Goal: Contribute content: Contribute content

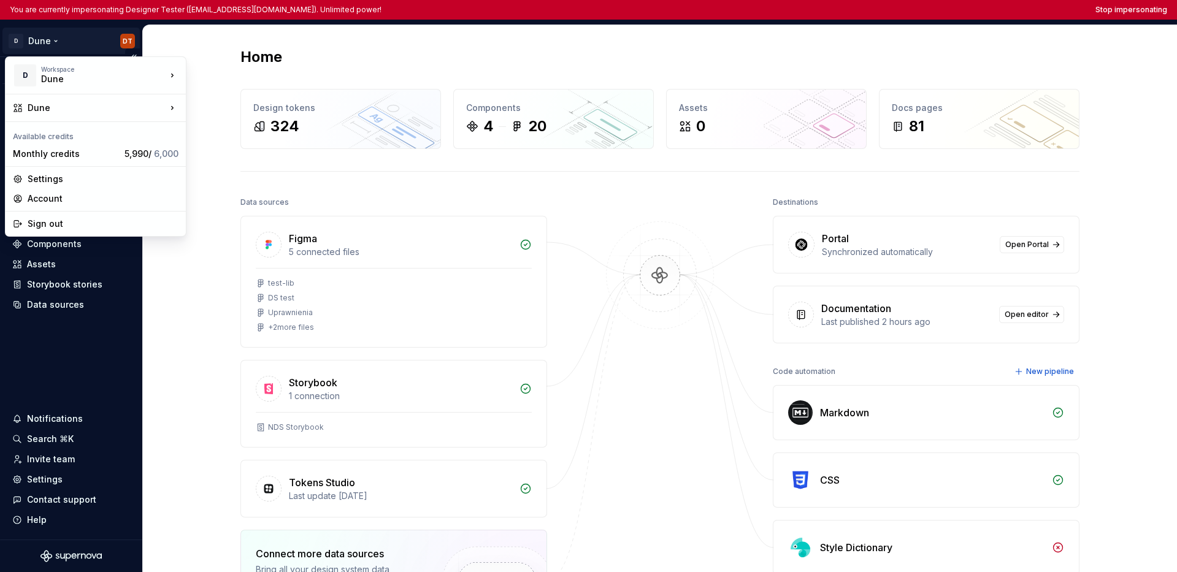
click at [44, 42] on html "You are currently impersonating Designer Tester (supernova-test@allegro.com). U…" at bounding box center [588, 286] width 1177 height 572
click at [76, 331] on html "You are currently impersonating Designer Tester (supernova-test@allegro.com). U…" at bounding box center [588, 286] width 1177 height 572
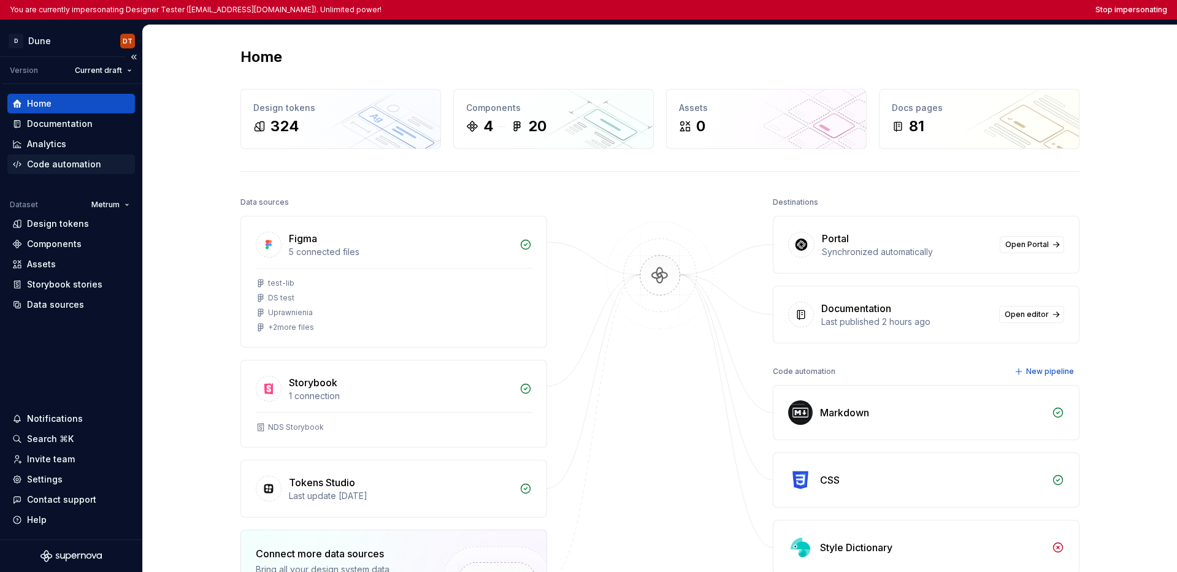
click at [63, 168] on div "Code automation" at bounding box center [64, 164] width 74 height 12
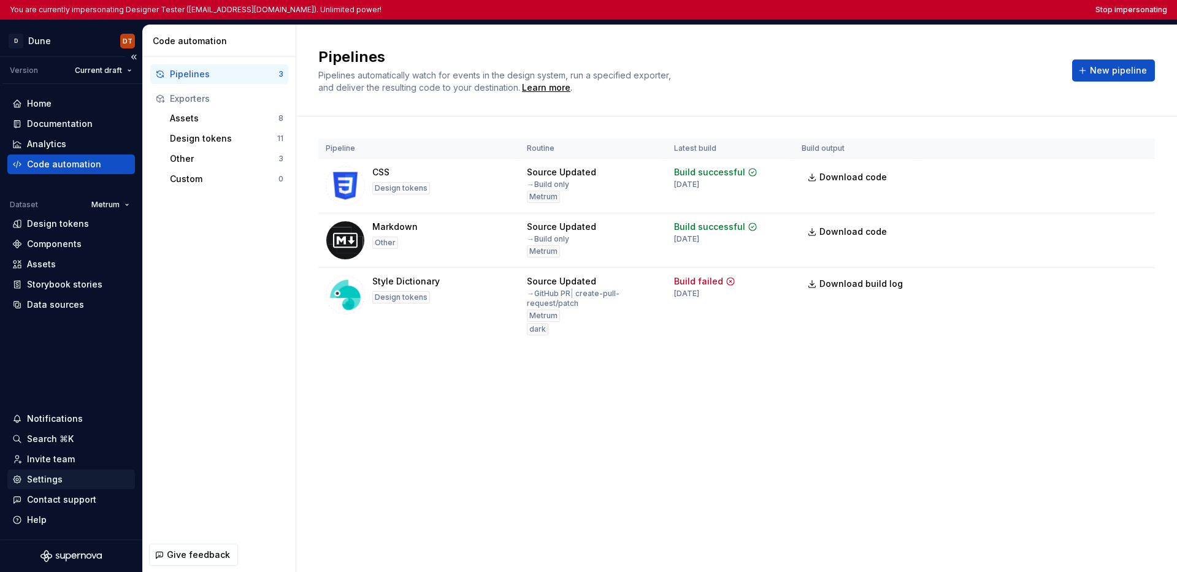
click at [64, 485] on div "Settings" at bounding box center [71, 480] width 118 height 12
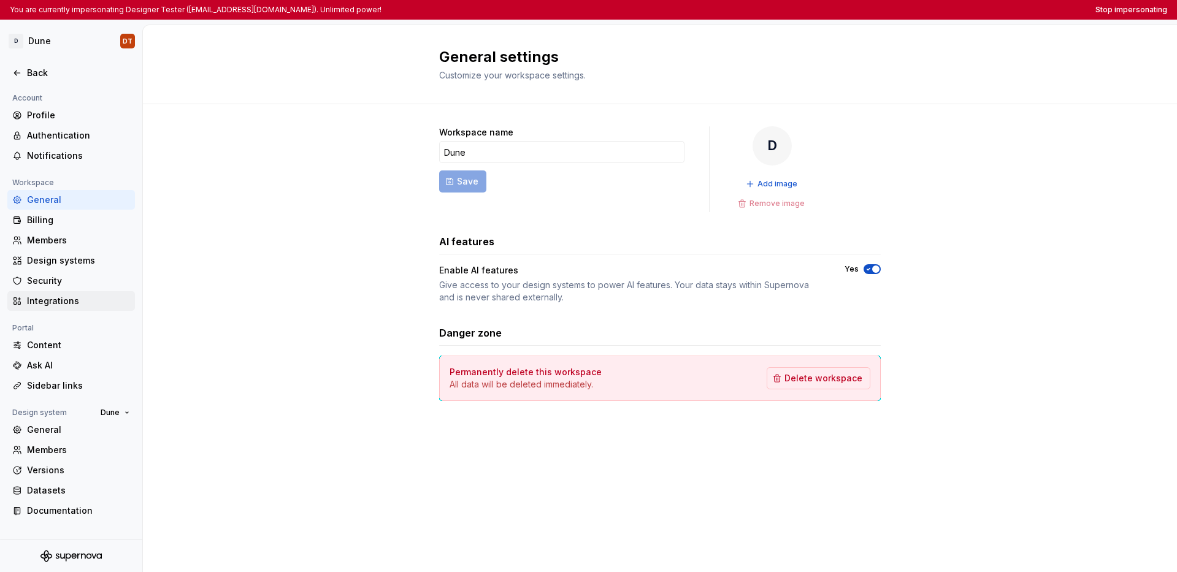
click at [69, 307] on div "Integrations" at bounding box center [78, 301] width 103 height 12
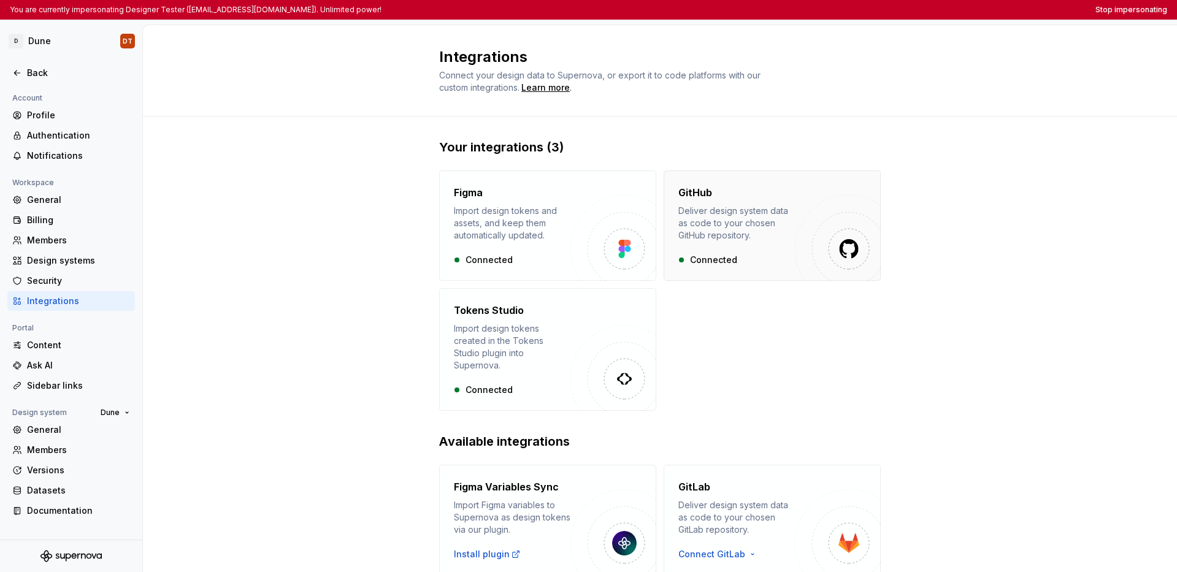
click at [742, 232] on div "Deliver design system data as code to your chosen GitHub repository." at bounding box center [737, 223] width 117 height 37
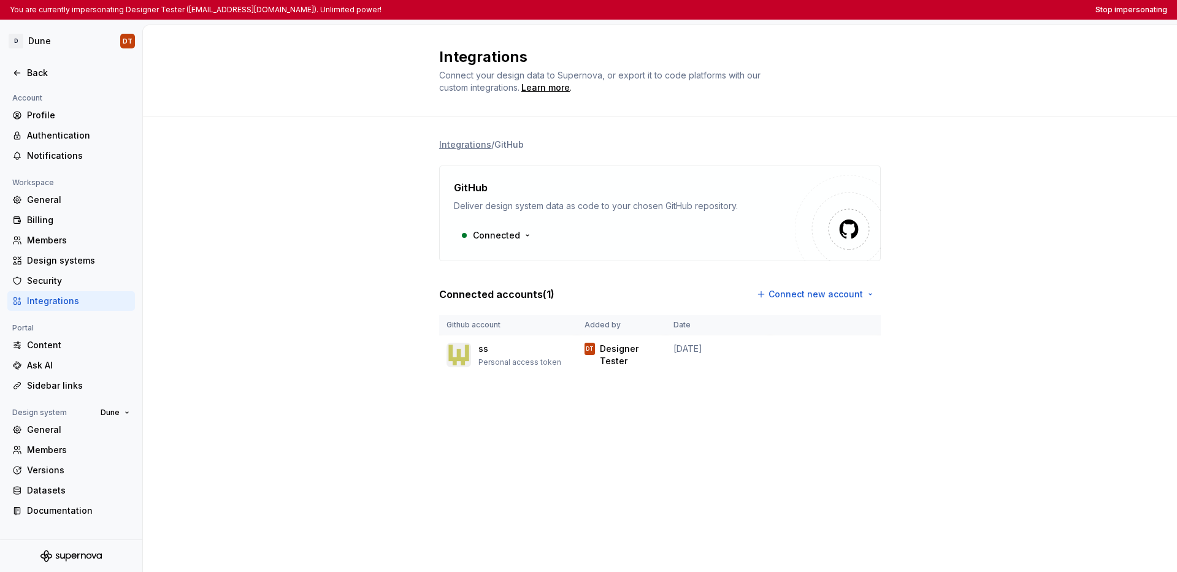
click at [734, 457] on div "Integrations Connect your design data to Supernova, or export it to code platfo…" at bounding box center [660, 298] width 1035 height 547
click at [35, 72] on div "Back" at bounding box center [78, 73] width 103 height 12
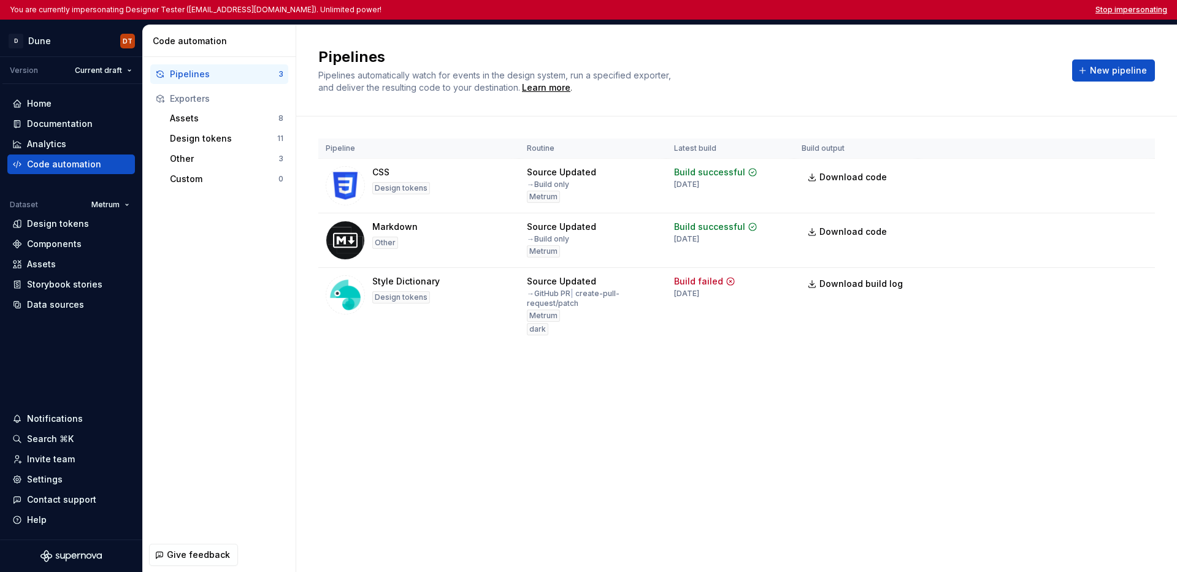
click at [893, 11] on button "Stop impersonating" at bounding box center [1132, 10] width 72 height 10
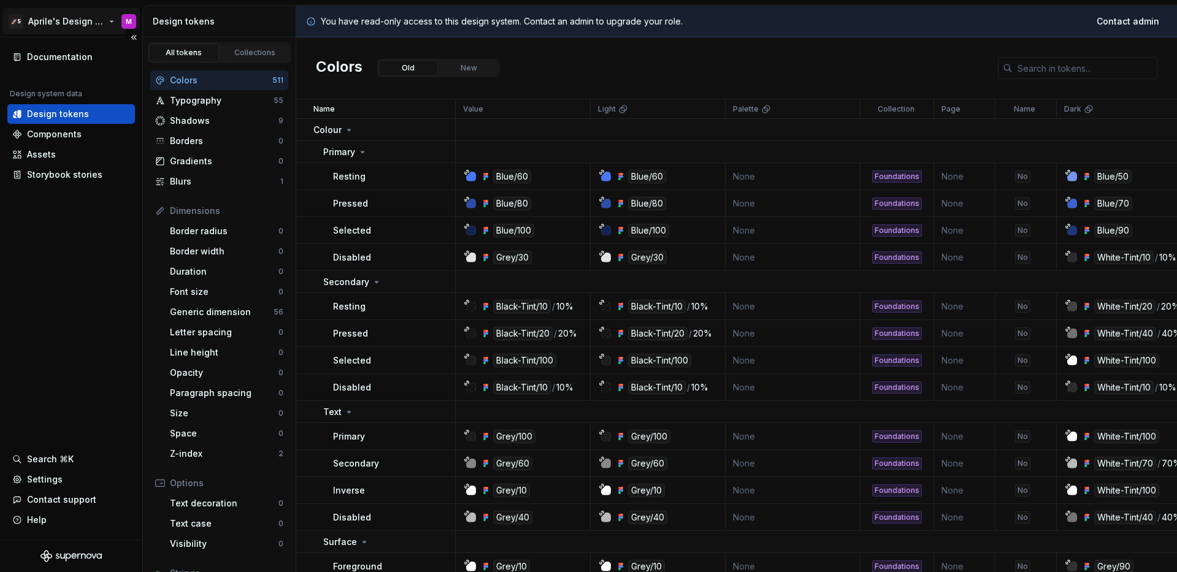
click at [71, 13] on html "🚀S Aprile's Design System M Documentation Design system data Design tokens Comp…" at bounding box center [588, 286] width 1177 height 572
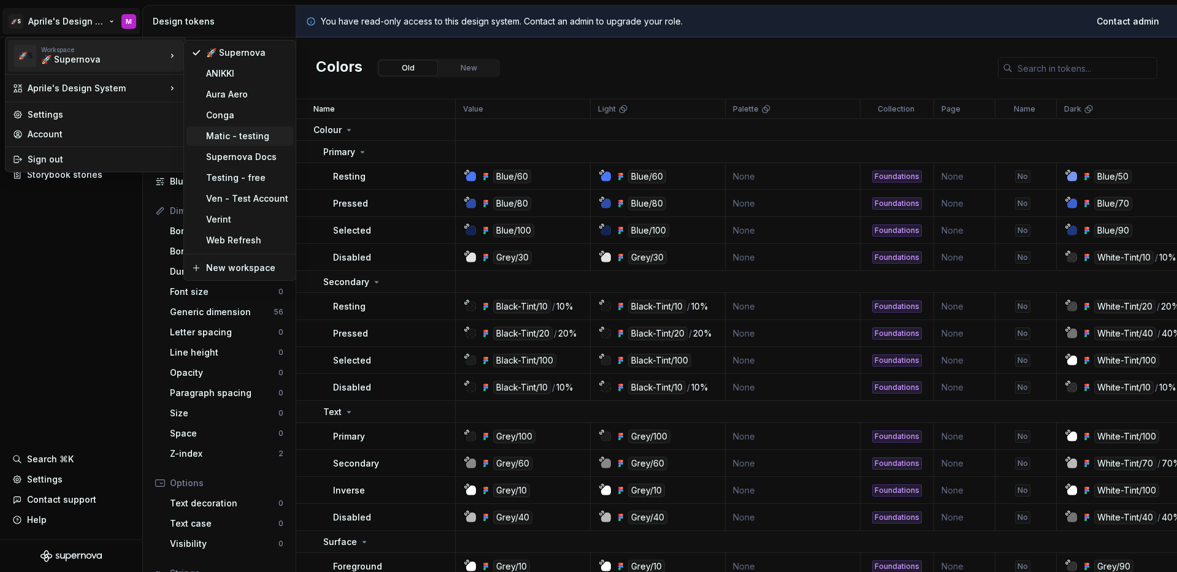
click at [225, 140] on div "Matic - testing" at bounding box center [247, 136] width 82 height 12
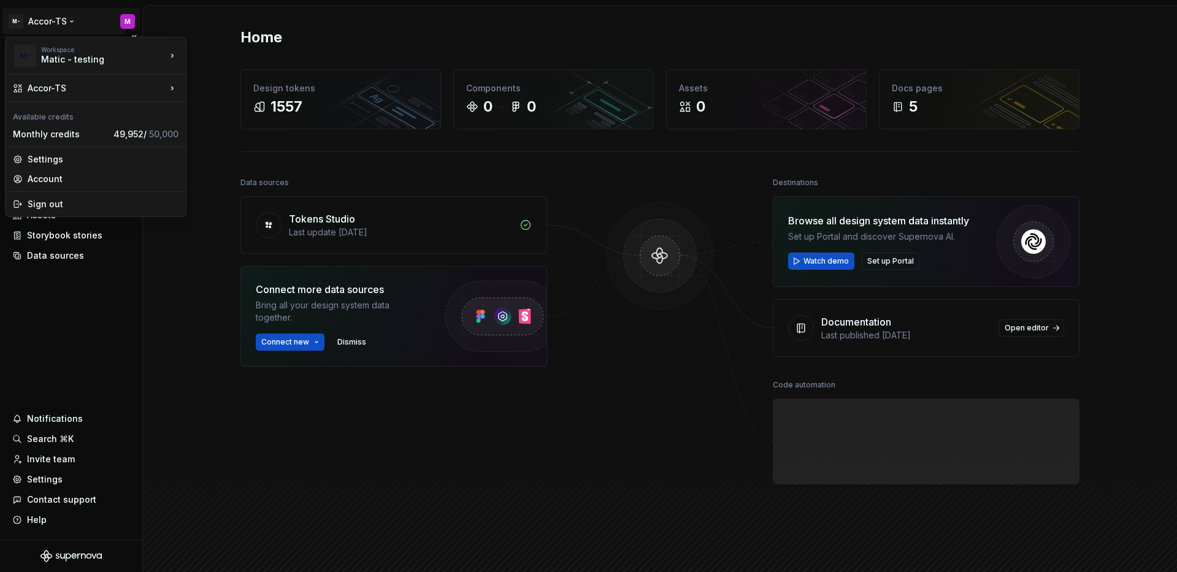
click at [63, 26] on html "M- Accor-TS M Home Documentation Analytics Code automation Design system data D…" at bounding box center [588, 286] width 1177 height 572
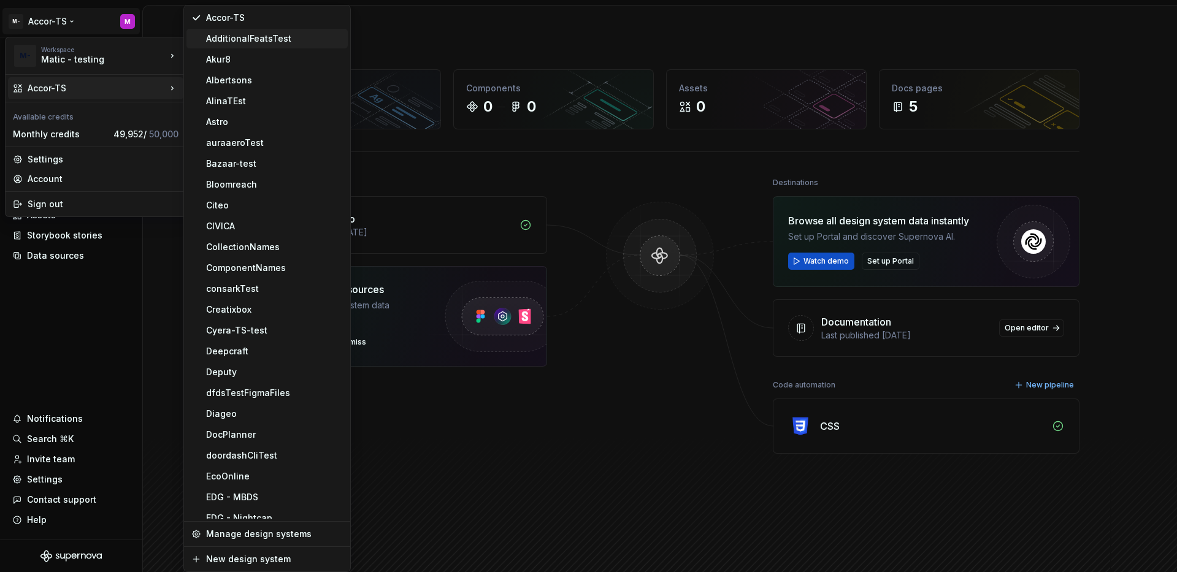
click at [285, 37] on div "AdditionalFeatsTest" at bounding box center [274, 39] width 137 height 12
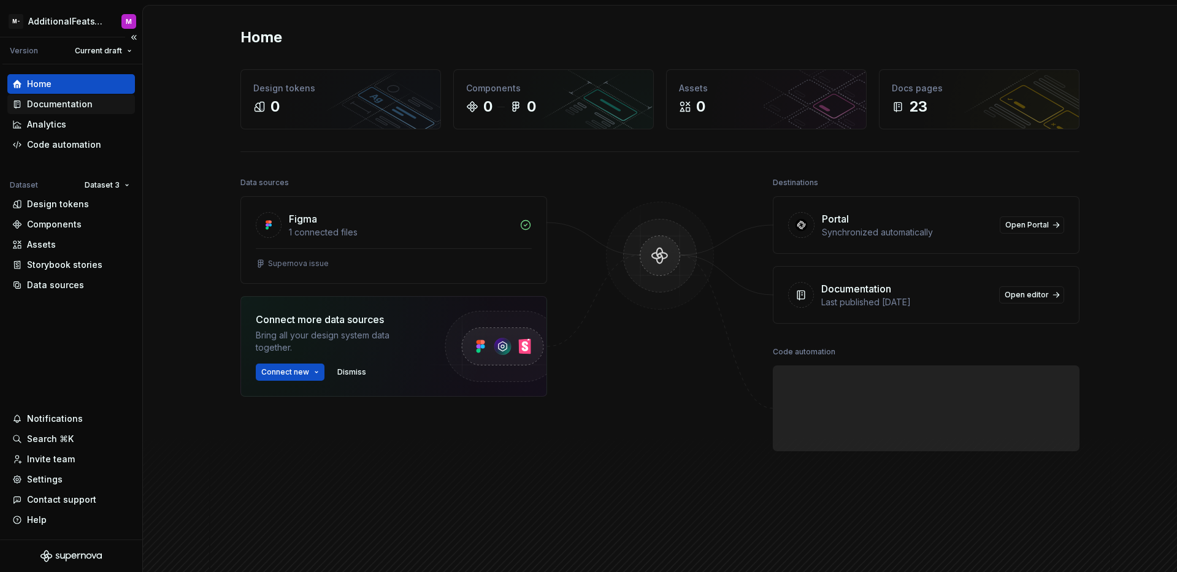
click at [62, 106] on div "Documentation" at bounding box center [60, 104] width 66 height 12
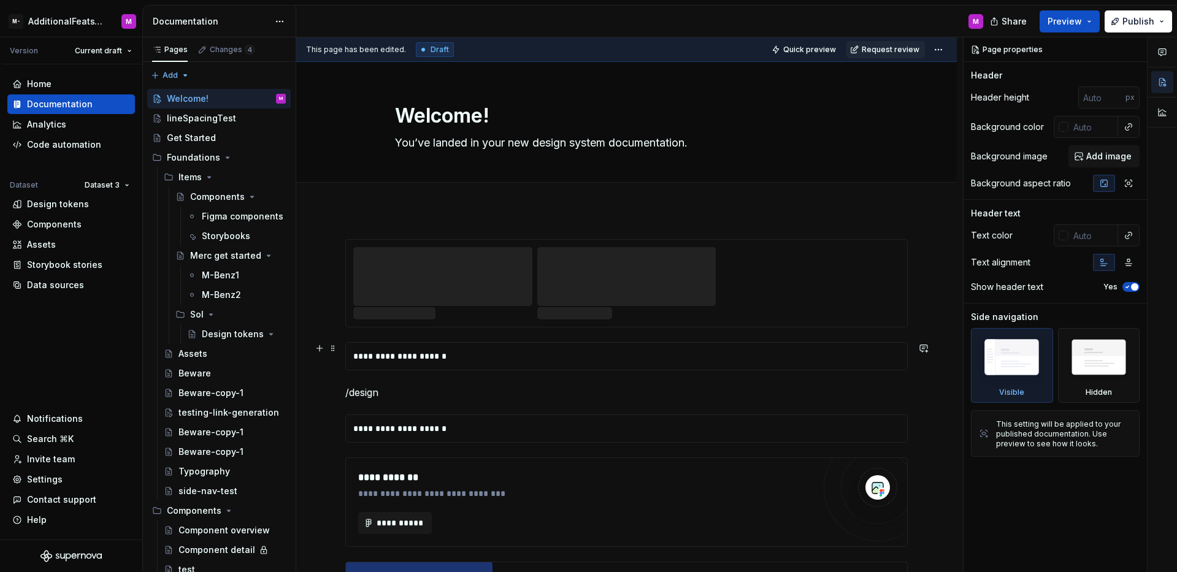
scroll to position [681, 0]
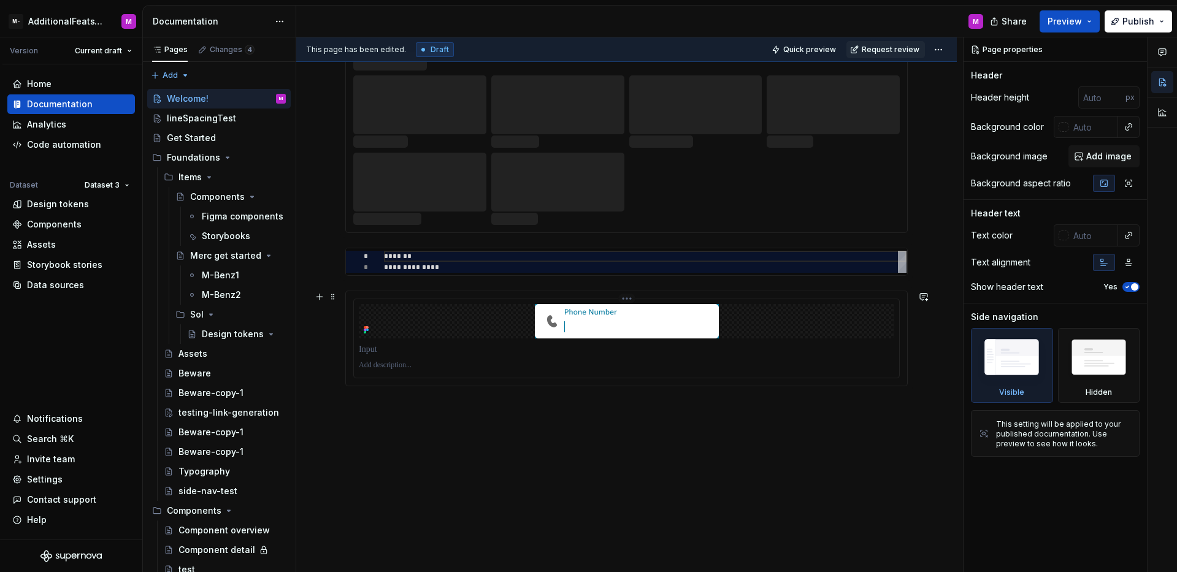
type textarea "*"
click at [474, 447] on div "**********" at bounding box center [626, 51] width 661 height 1044
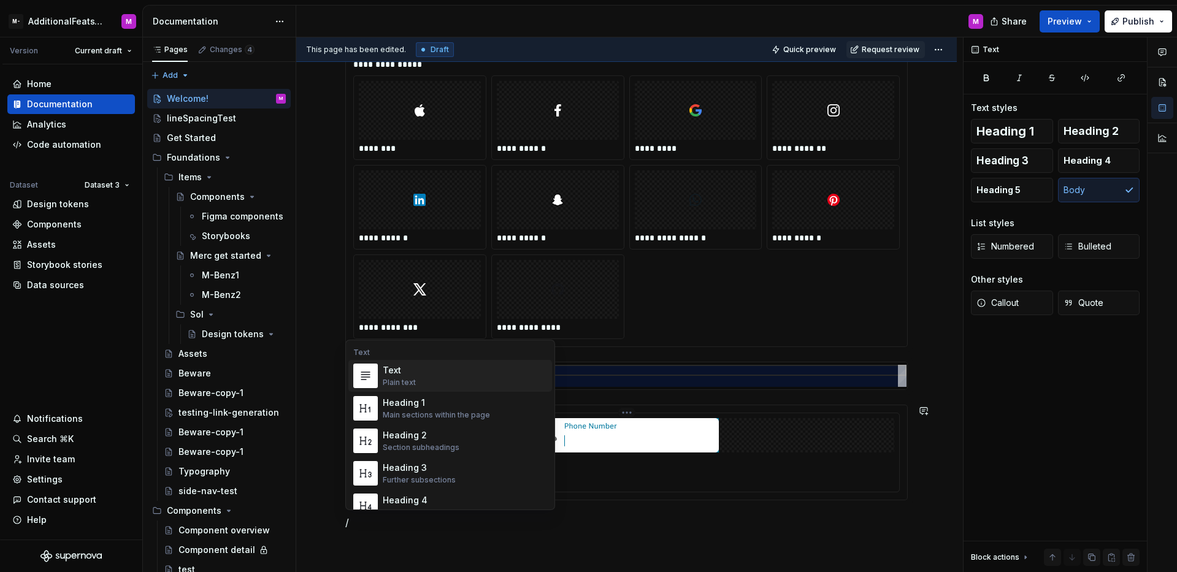
scroll to position [874, 0]
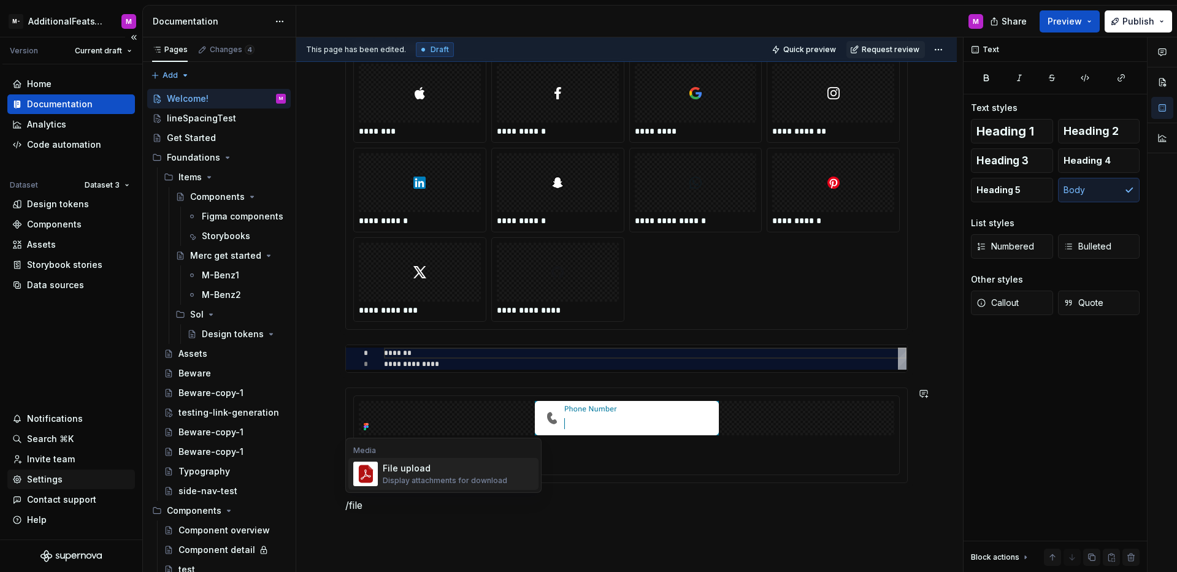
click at [47, 480] on div "Settings" at bounding box center [45, 480] width 36 height 12
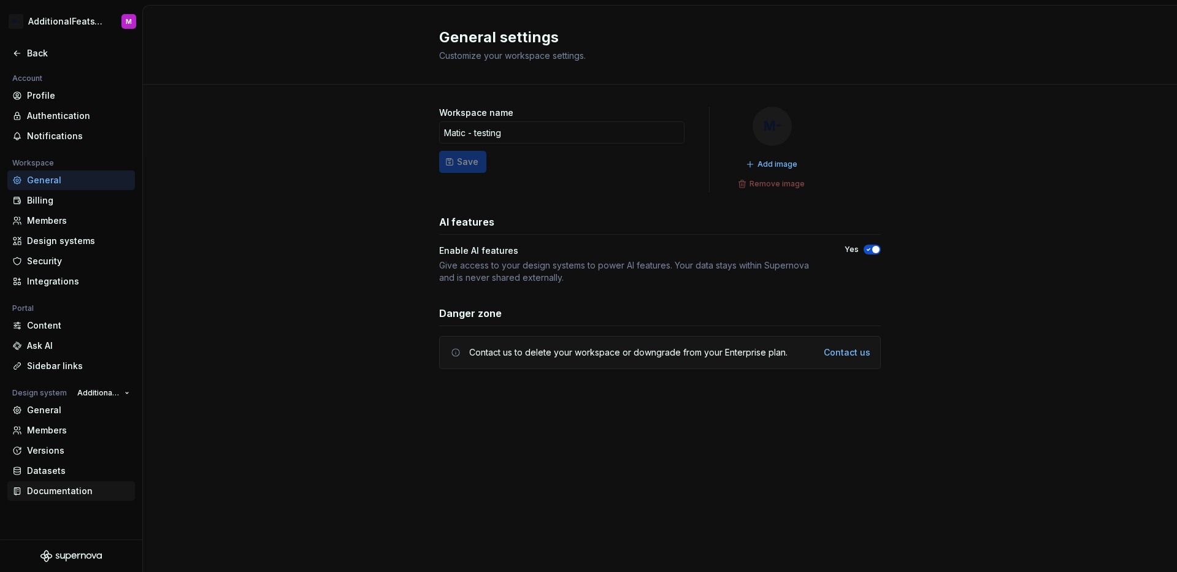
click at [75, 490] on div "Documentation" at bounding box center [78, 491] width 103 height 12
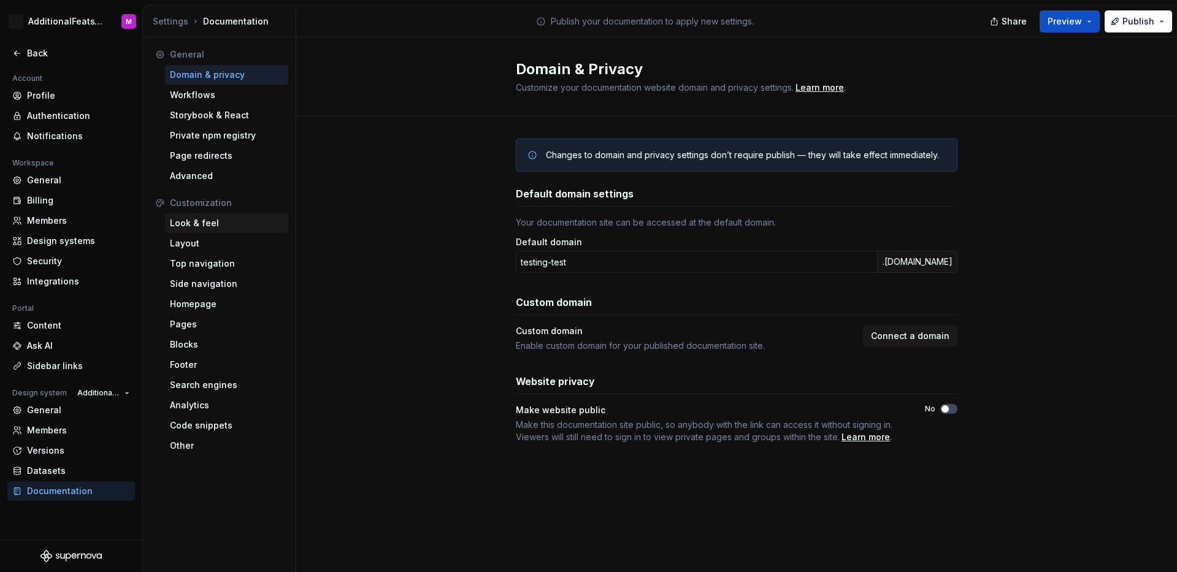
click at [233, 217] on div "Look & feel" at bounding box center [227, 223] width 114 height 12
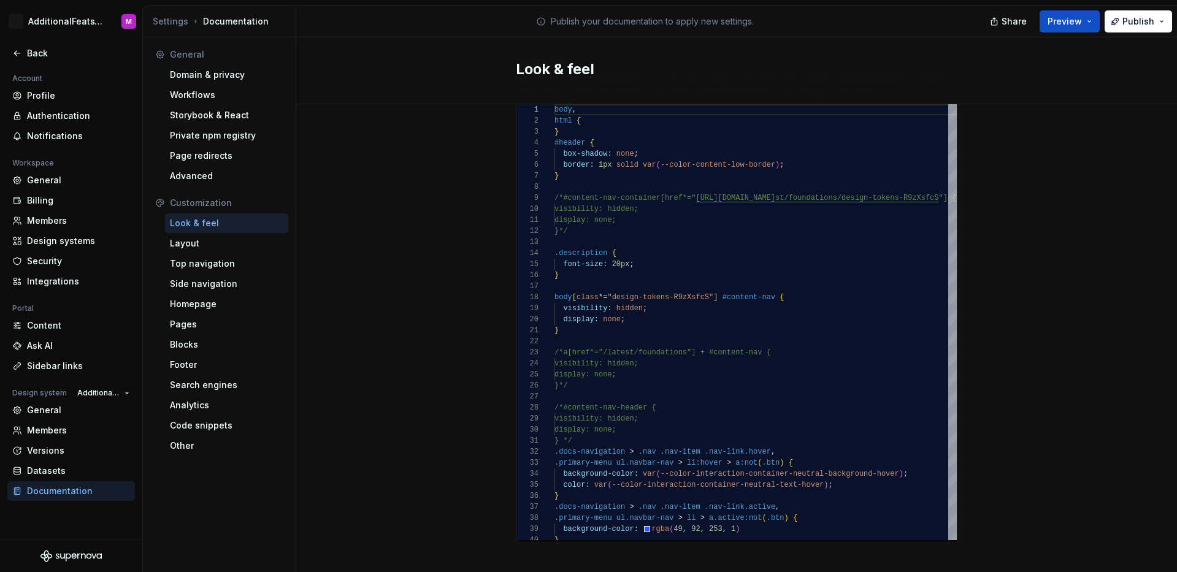
scroll to position [773, 0]
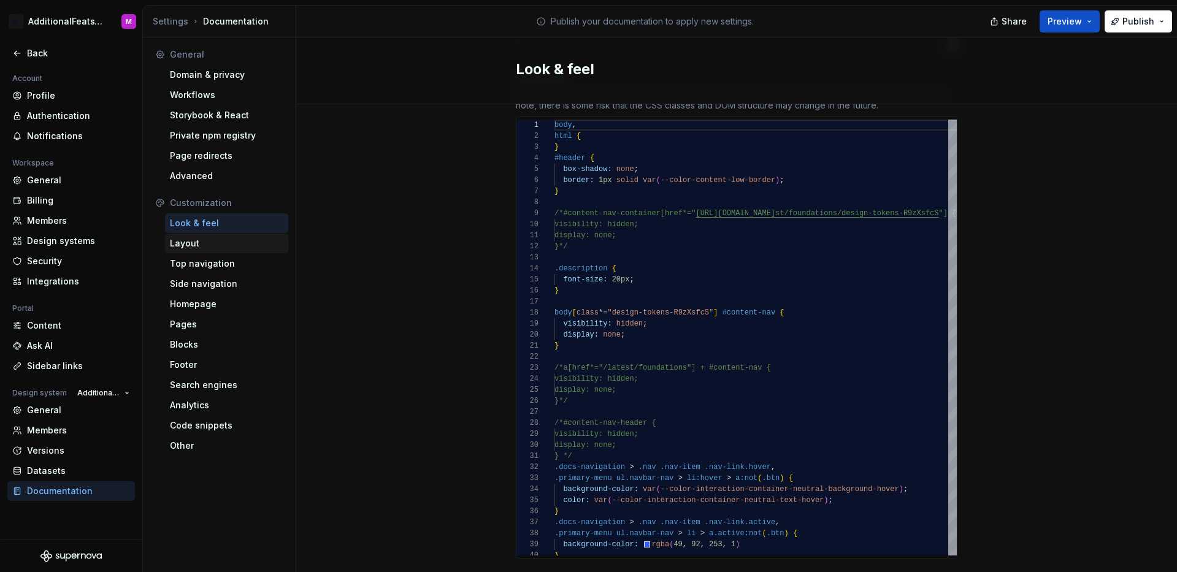
click at [233, 241] on div "Layout" at bounding box center [227, 243] width 114 height 12
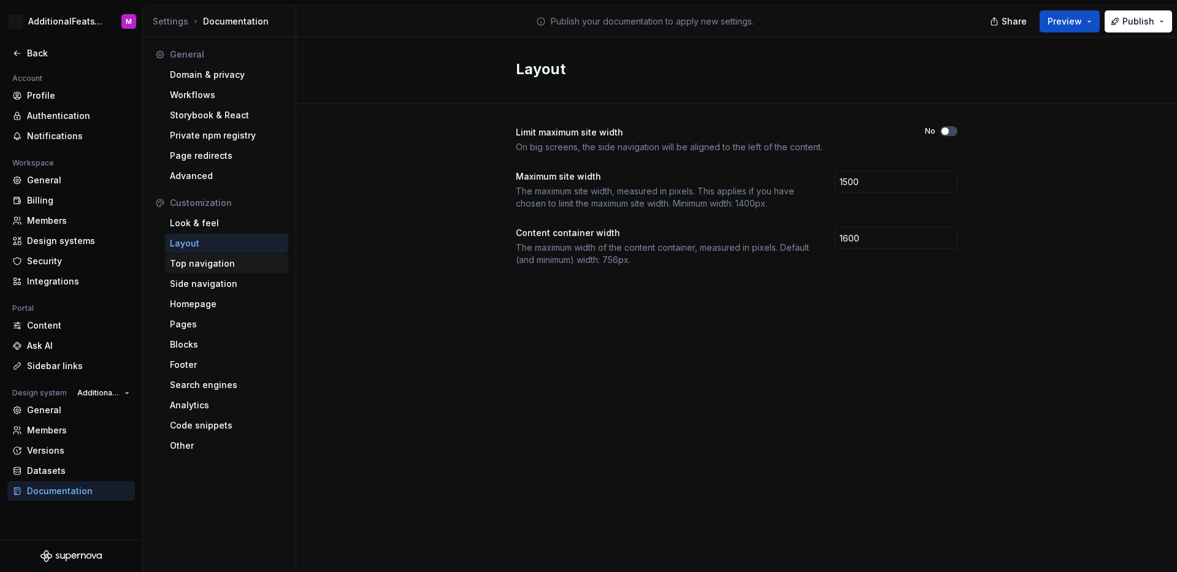
click at [233, 263] on div "Top navigation" at bounding box center [227, 264] width 114 height 12
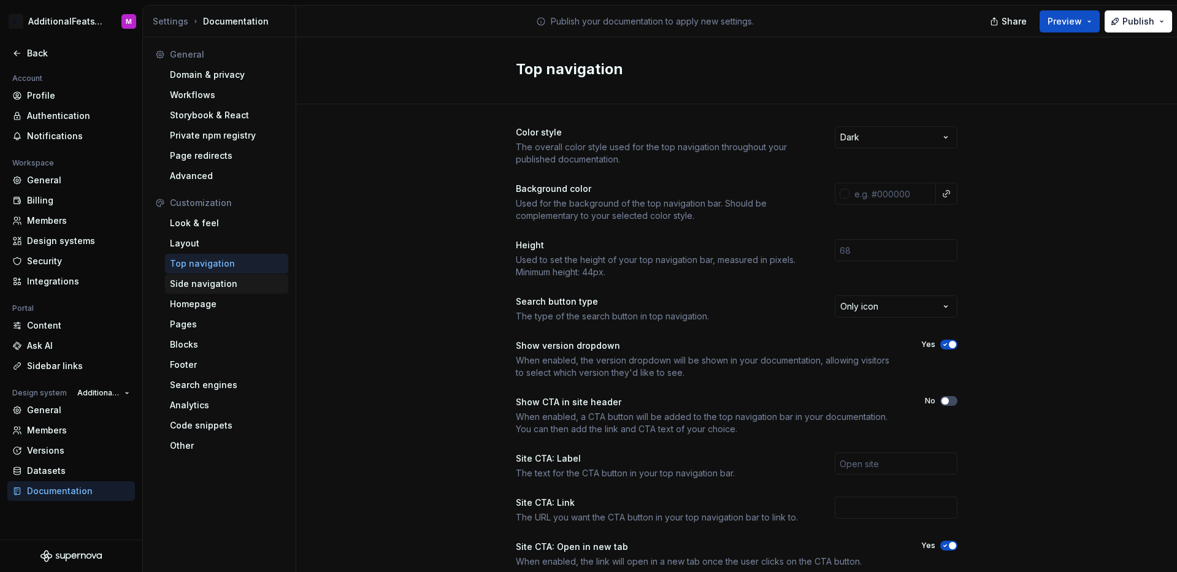
click at [250, 282] on div "Side navigation" at bounding box center [227, 284] width 114 height 12
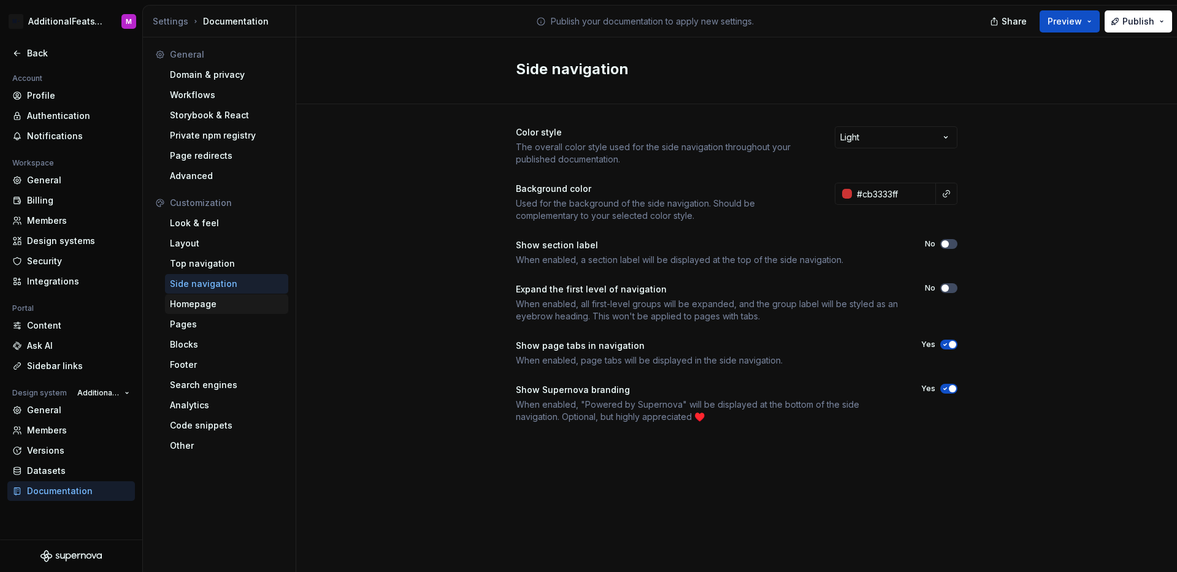
click at [218, 300] on div "Homepage" at bounding box center [227, 304] width 114 height 12
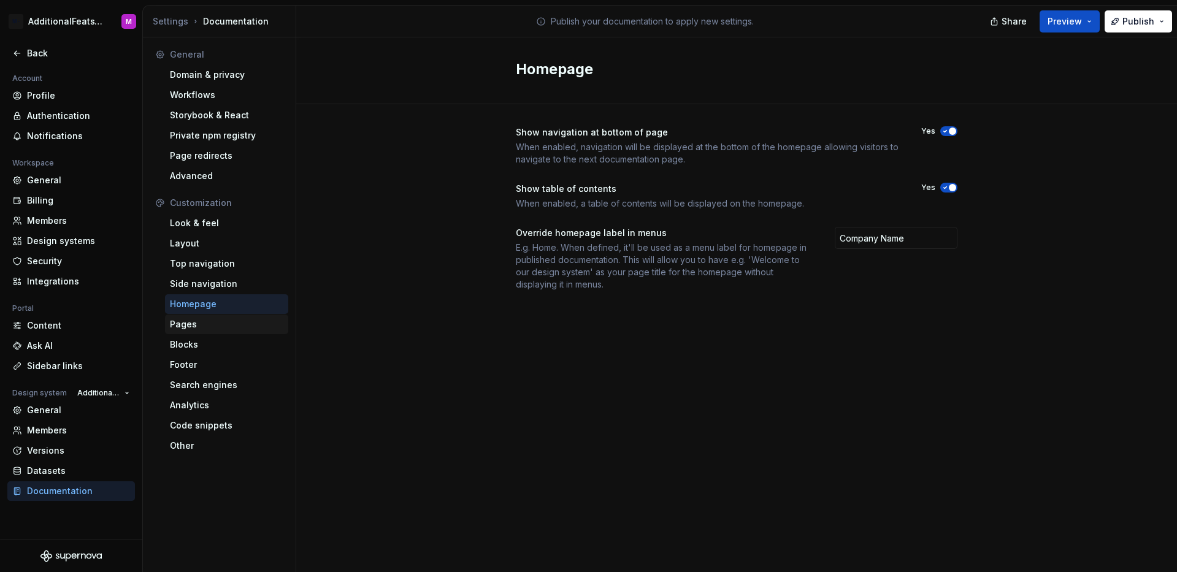
click at [218, 318] on div "Pages" at bounding box center [227, 324] width 114 height 12
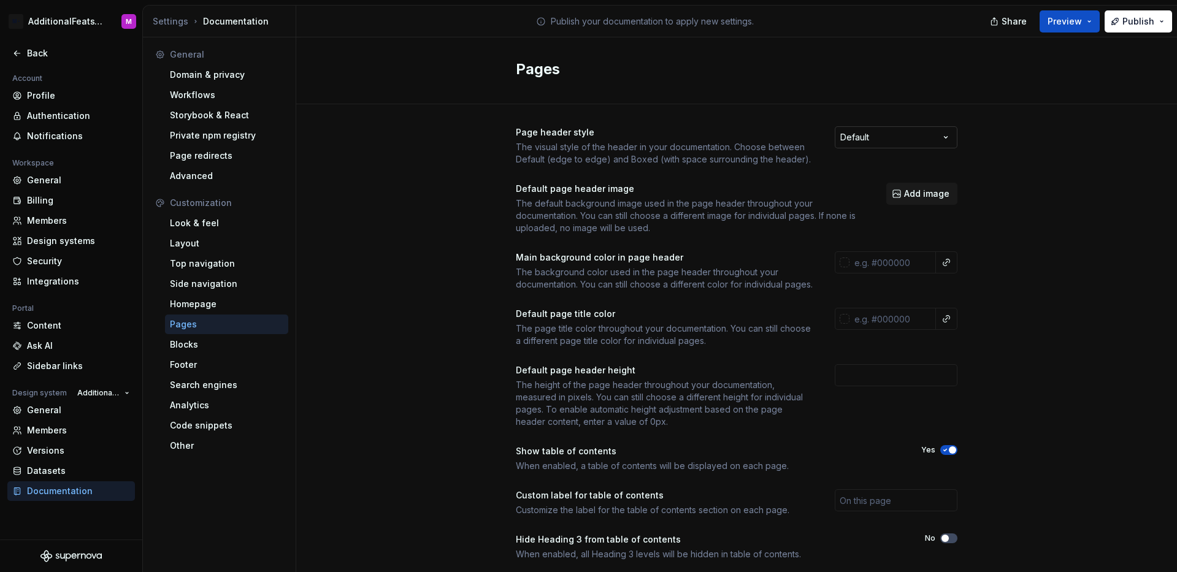
click at [920, 131] on html "M- AdditionalFeatsTest M Back Account Profile Authentication Notifications Work…" at bounding box center [588, 286] width 1177 height 572
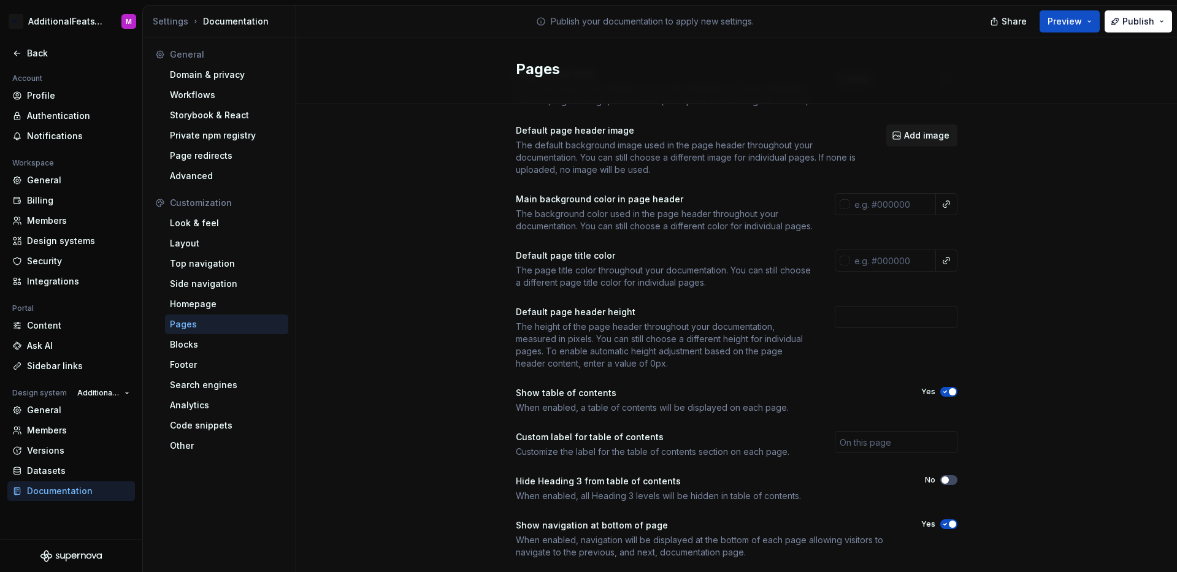
scroll to position [98, 0]
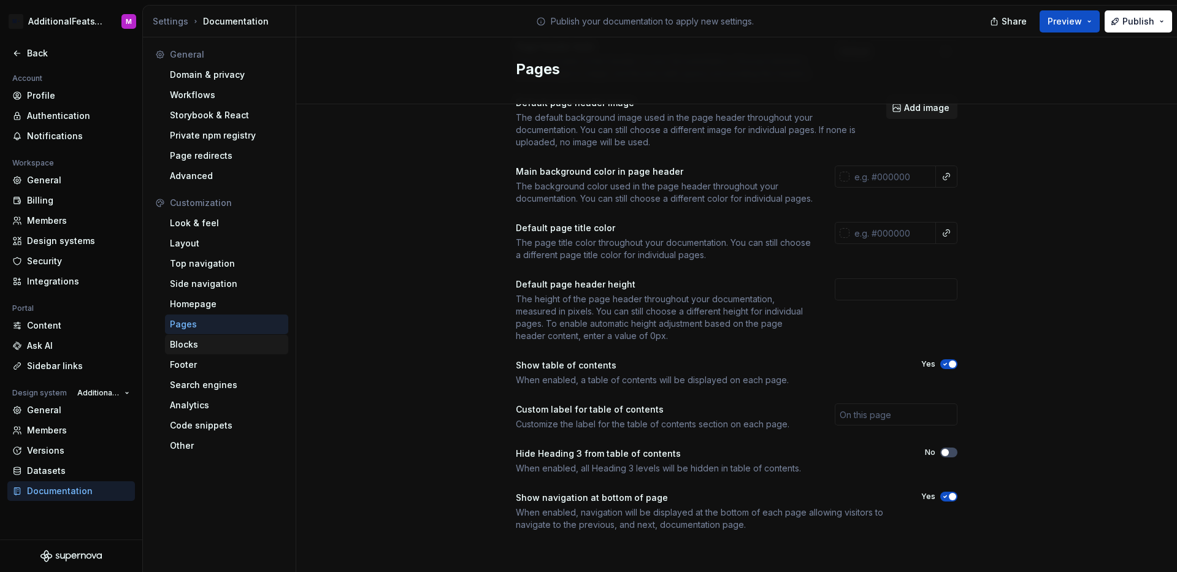
click at [203, 344] on div "Blocks" at bounding box center [227, 345] width 114 height 12
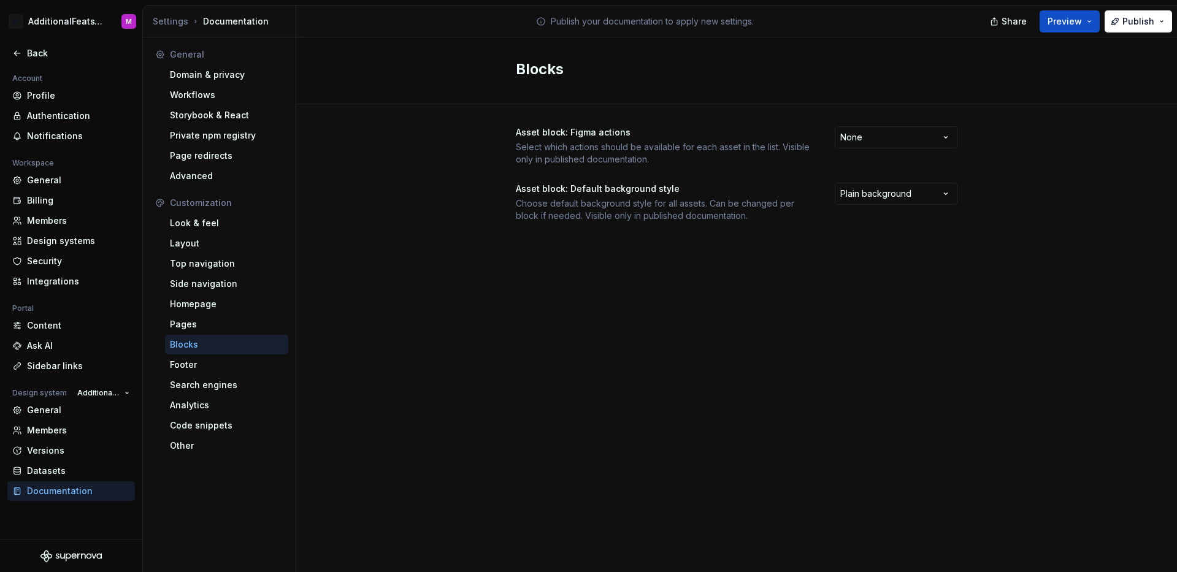
click at [629, 321] on div "Blocks Asset block: Figma actions Select which actions should be available for …" at bounding box center [736, 304] width 881 height 535
click at [229, 366] on div "Footer" at bounding box center [227, 365] width 114 height 12
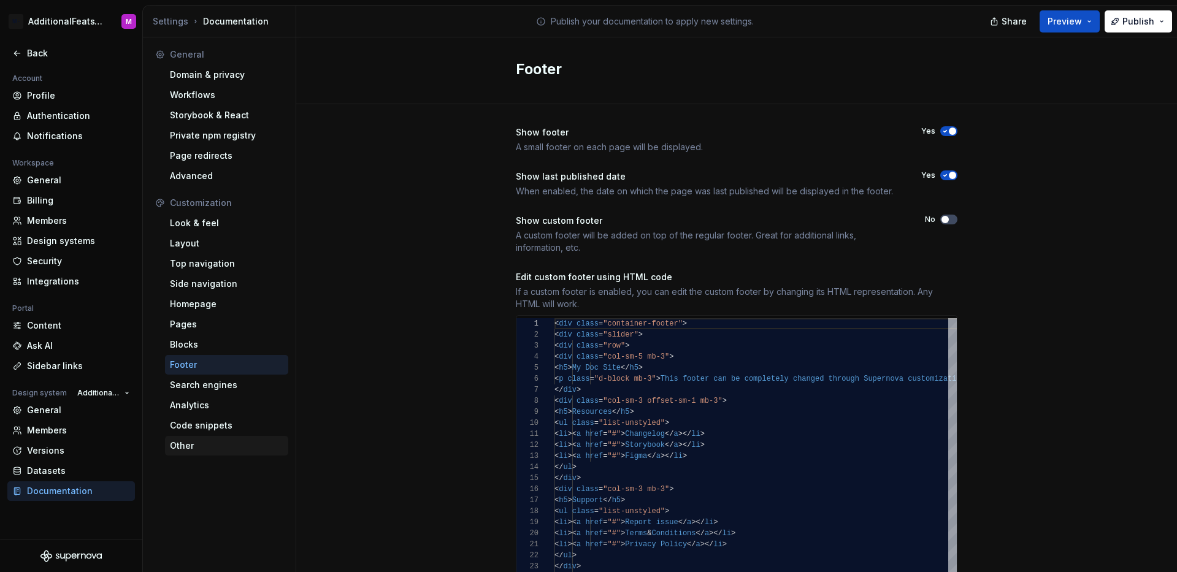
click at [220, 442] on div "Other" at bounding box center [227, 446] width 114 height 12
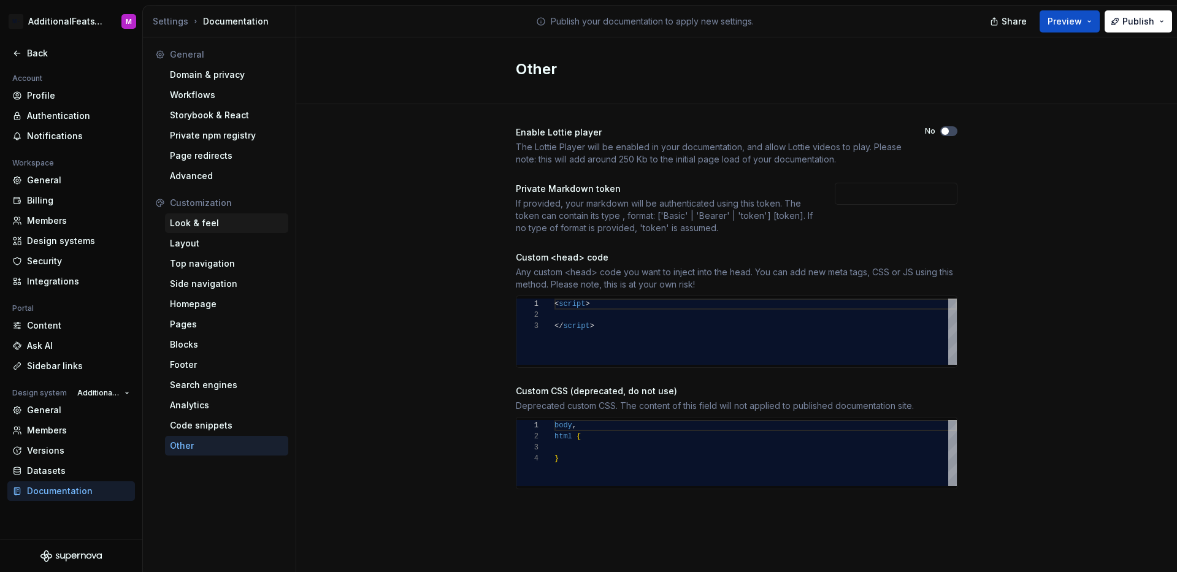
click at [220, 217] on div "Look & feel" at bounding box center [227, 223] width 114 height 12
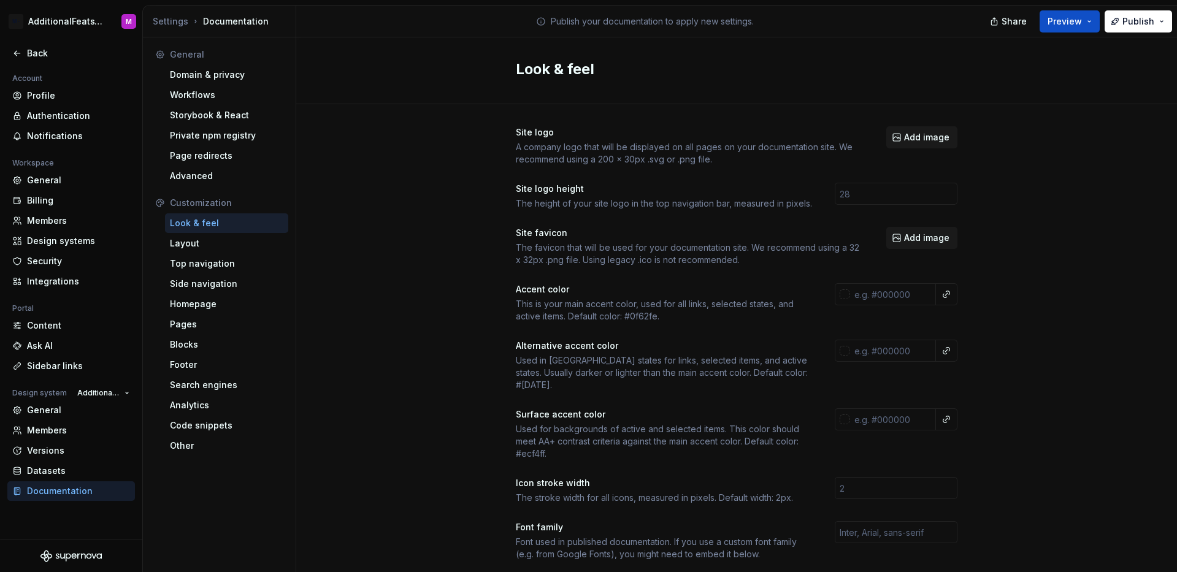
click at [27, 64] on div at bounding box center [71, 67] width 142 height 8
click at [28, 60] on div "Back" at bounding box center [71, 54] width 128 height 20
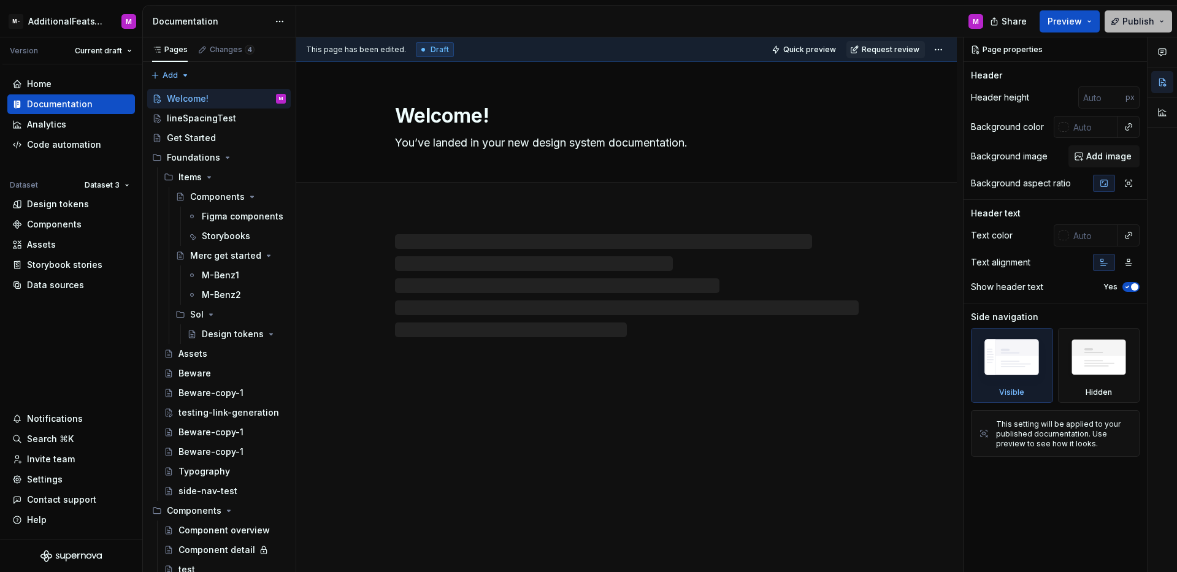
click at [1142, 23] on span "Publish" at bounding box center [1139, 21] width 32 height 12
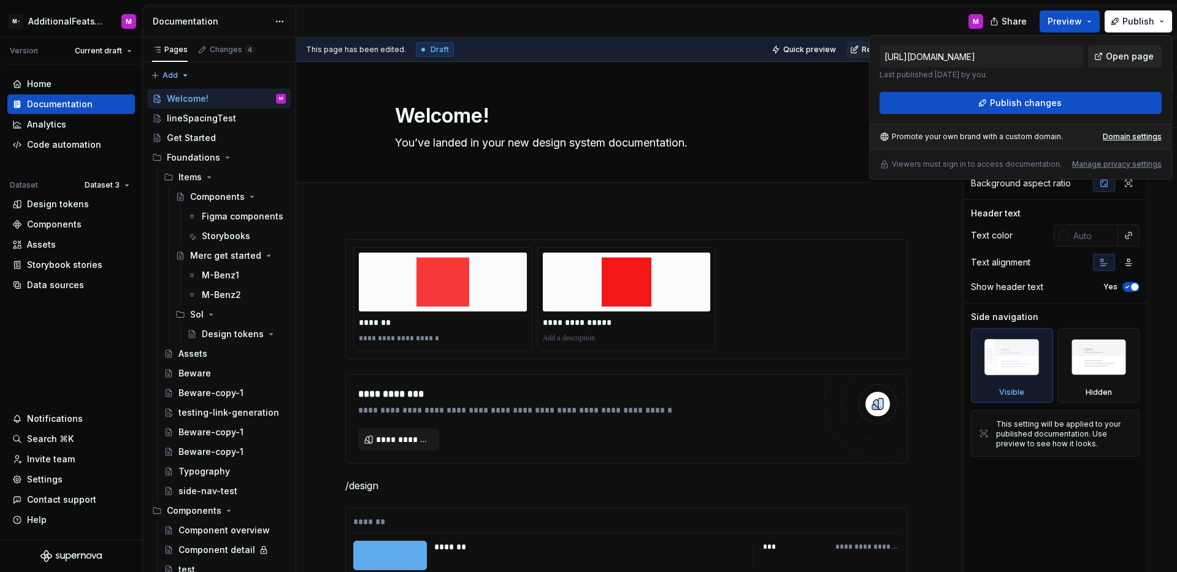
click at [1119, 54] on span "Open page" at bounding box center [1130, 56] width 48 height 12
type textarea "*"
